Goal: Navigation & Orientation: Understand site structure

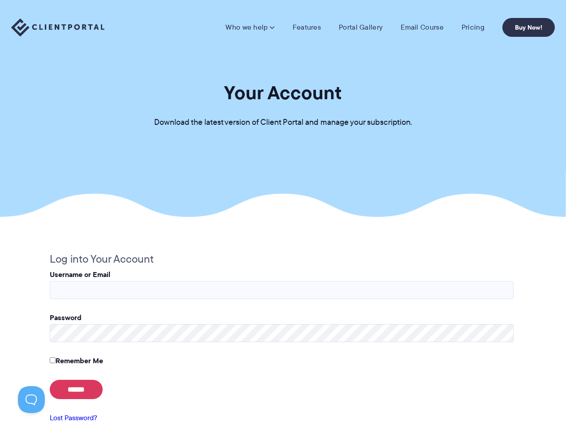
click at [283, 215] on section "Your Account Download the latest version of Client Portal and manage your subsc…" at bounding box center [283, 108] width 566 height 217
click at [251, 27] on link "Who we help" at bounding box center [250, 27] width 49 height 9
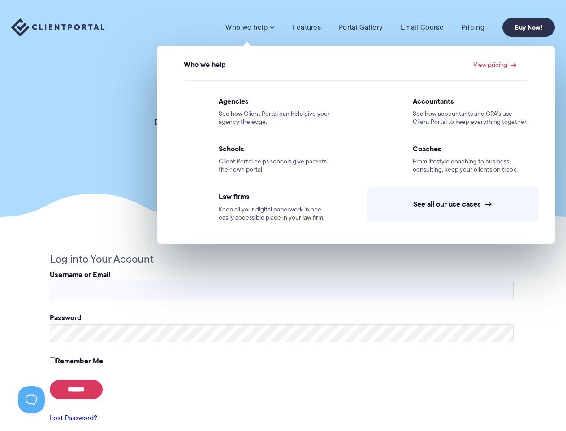
click at [31, 399] on button at bounding box center [31, 399] width 27 height 27
